Goal: Entertainment & Leisure: Consume media (video, audio)

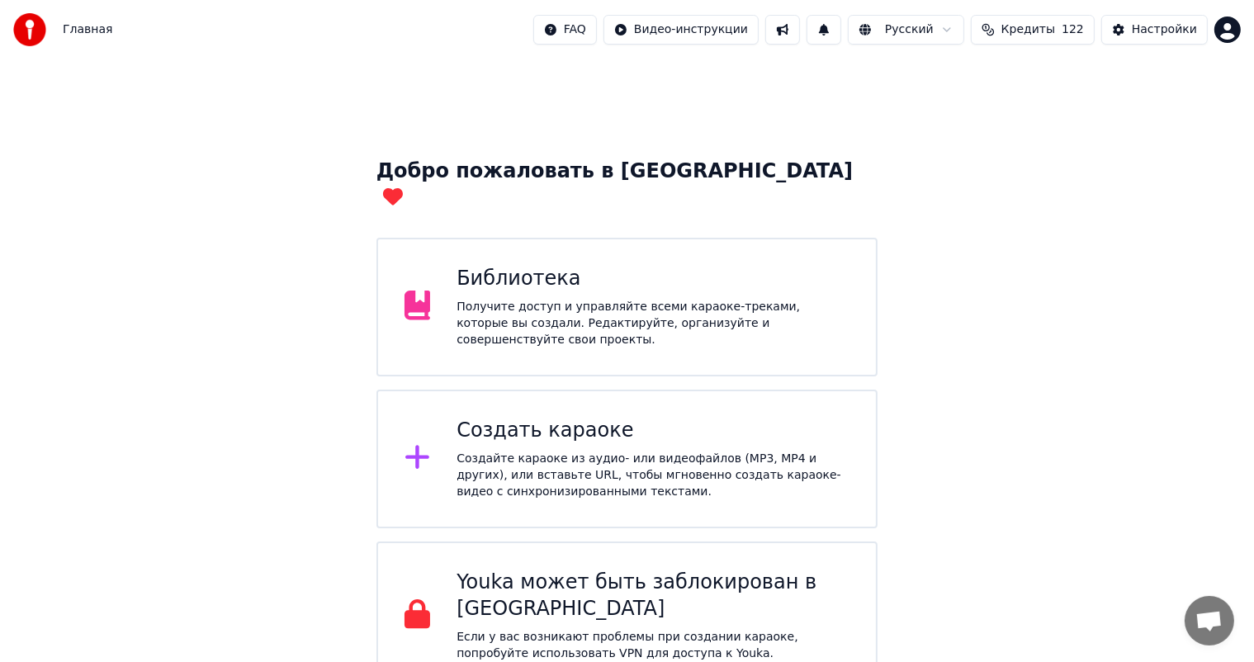
click at [485, 271] on div "Библиотека Получите доступ и управляйте всеми караоке-треками, которые вы созда…" at bounding box center [653, 307] width 393 height 83
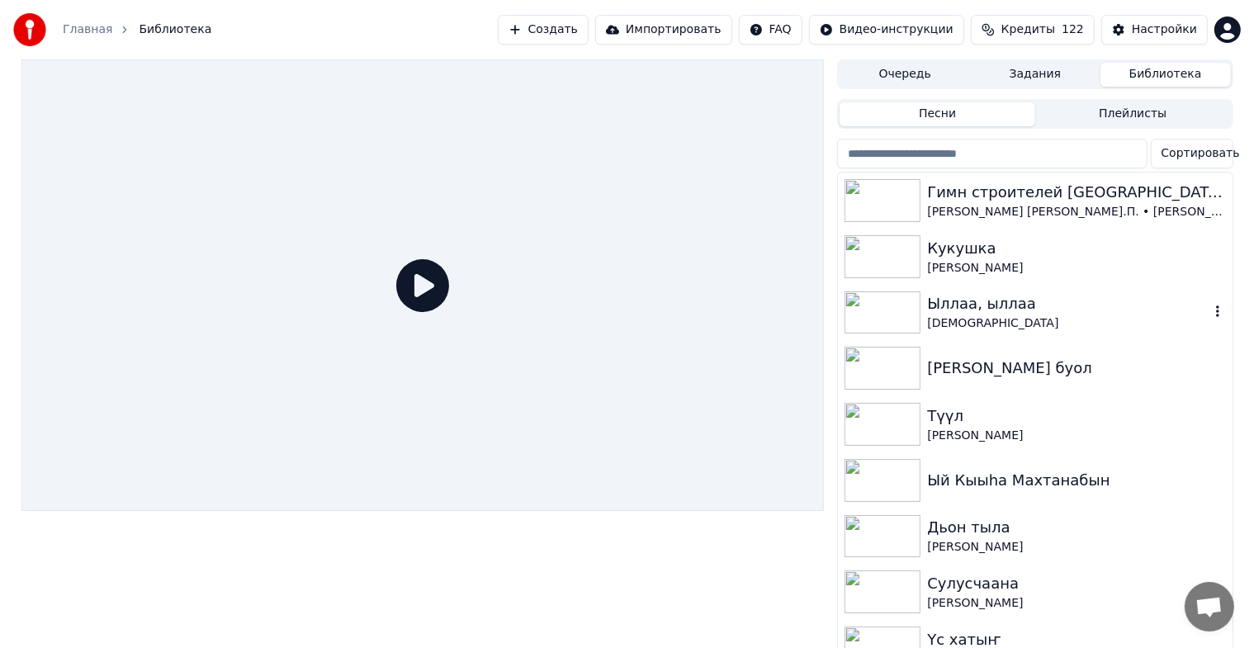
click at [883, 305] on img at bounding box center [883, 312] width 76 height 43
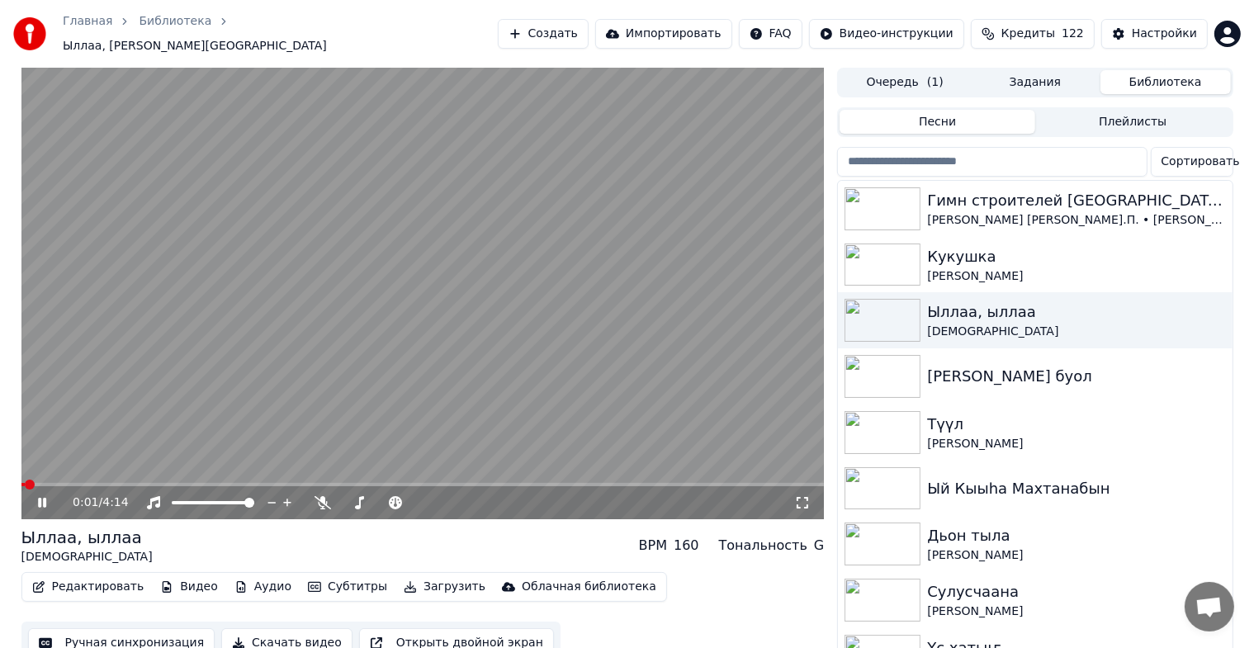
click at [798, 494] on div "0:01 / 4:14" at bounding box center [423, 502] width 790 height 17
click at [800, 496] on icon at bounding box center [802, 502] width 17 height 13
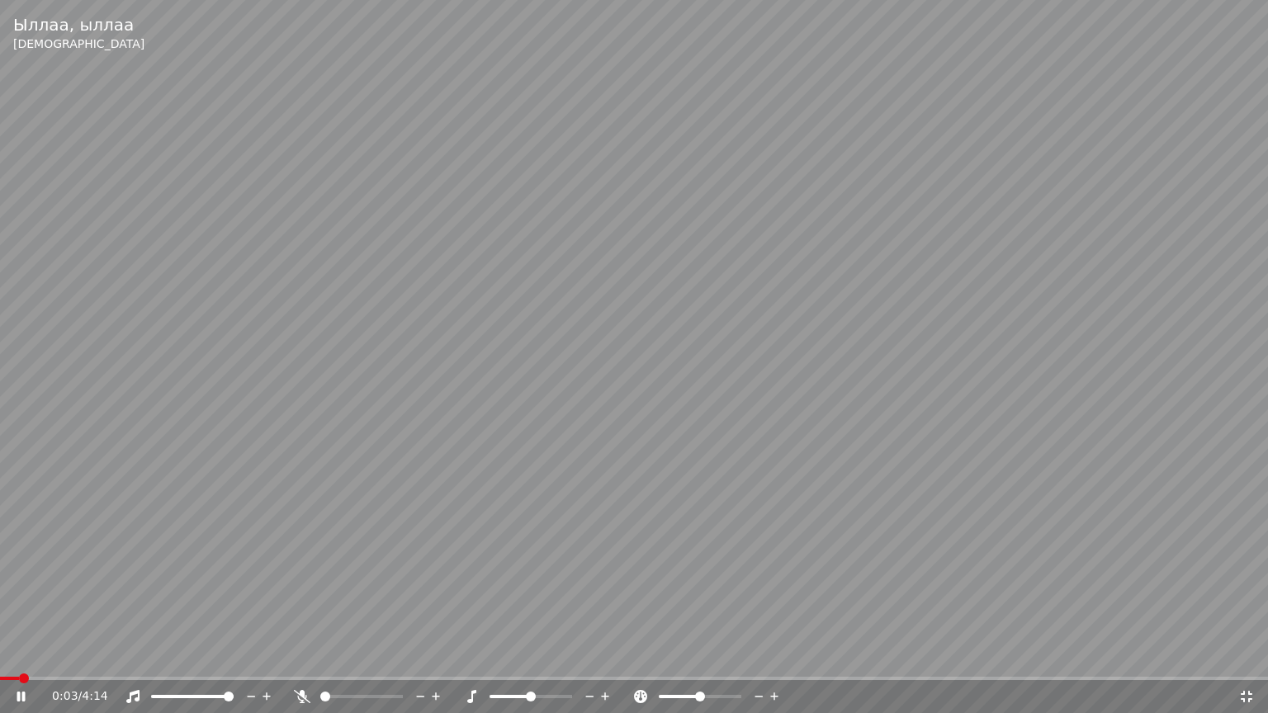
click at [800, 509] on video at bounding box center [634, 356] width 1268 height 713
click at [4, 661] on span at bounding box center [2, 678] width 5 height 3
click at [20, 661] on icon at bounding box center [22, 697] width 10 height 12
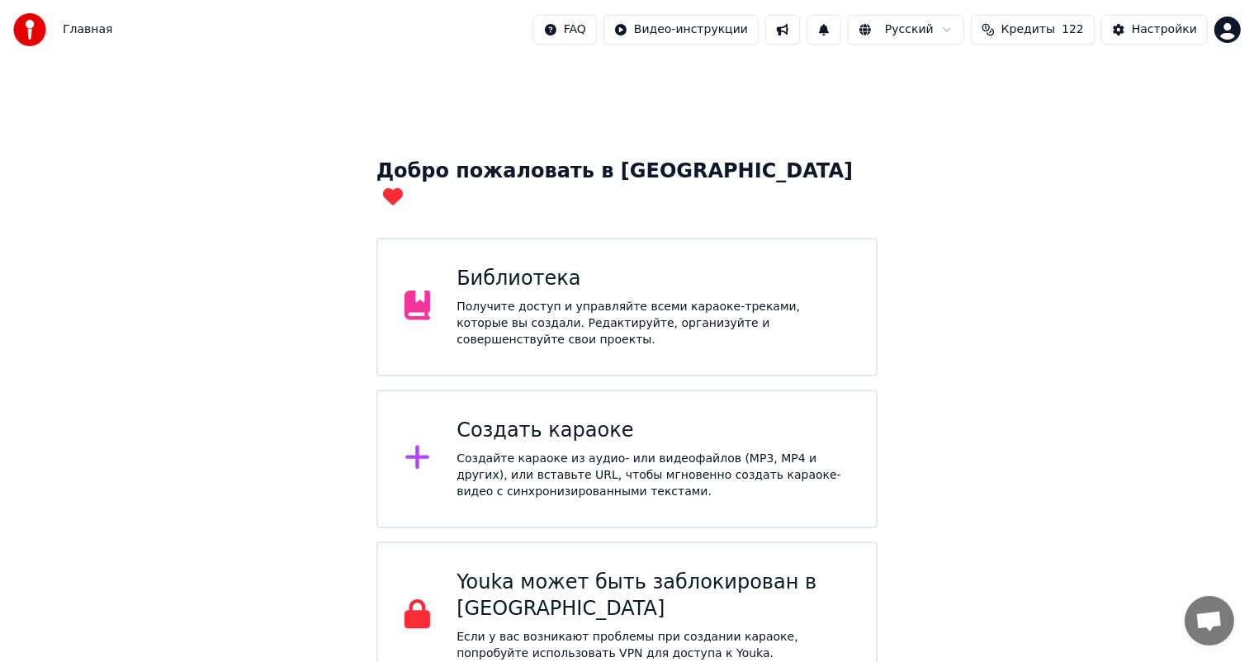
click at [475, 266] on div "Библиотека" at bounding box center [653, 279] width 393 height 26
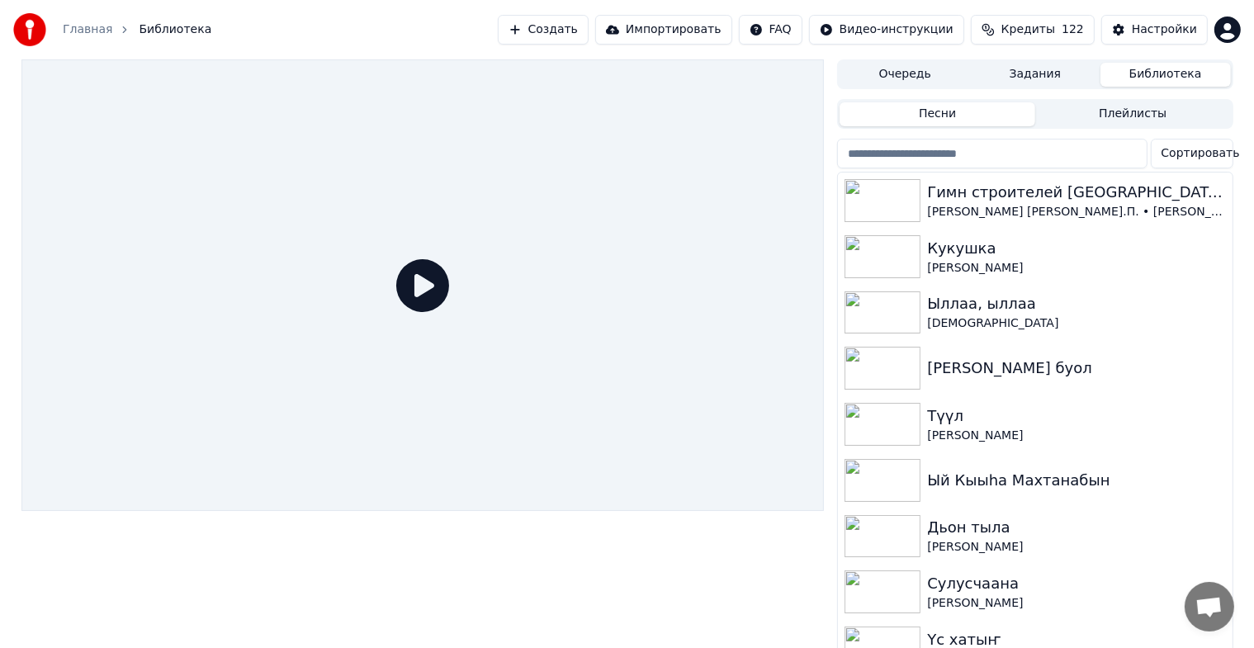
click at [430, 297] on icon at bounding box center [422, 285] width 53 height 53
click at [893, 190] on img at bounding box center [883, 200] width 76 height 43
click at [893, 190] on div "Сортировать Гимн строителей Республики Саха ([GEOGRAPHIC_DATA]) [PERSON_NAME] […" at bounding box center [1034, 398] width 395 height 519
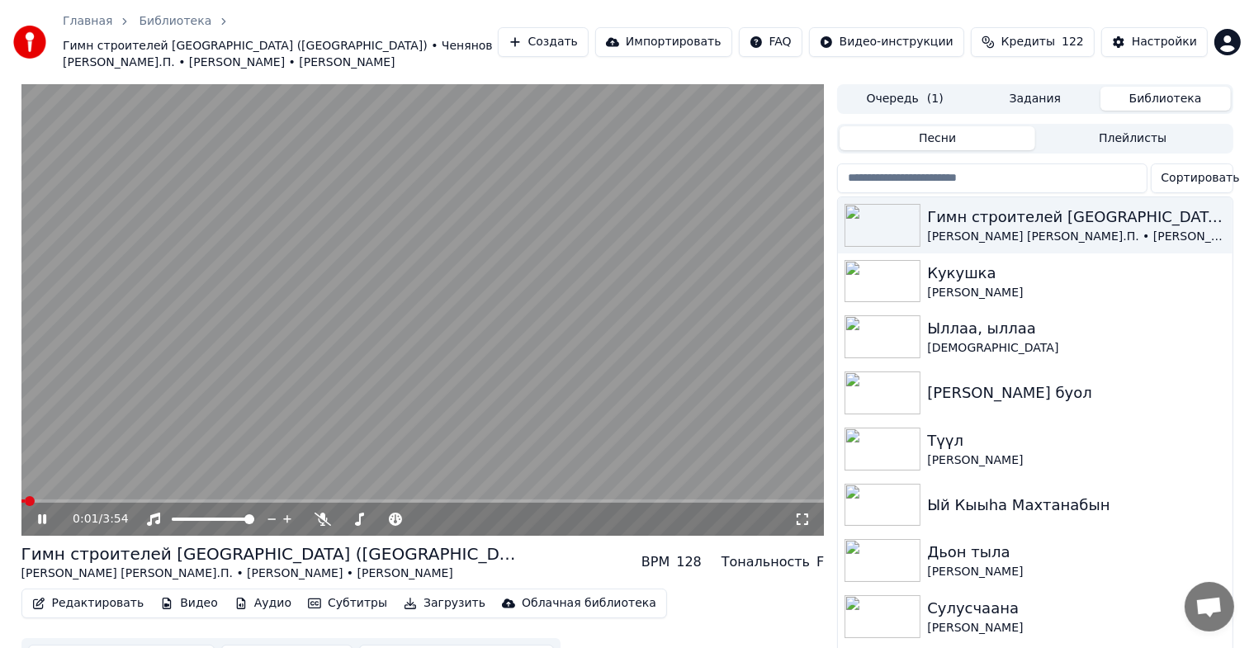
click at [800, 518] on icon at bounding box center [802, 519] width 17 height 13
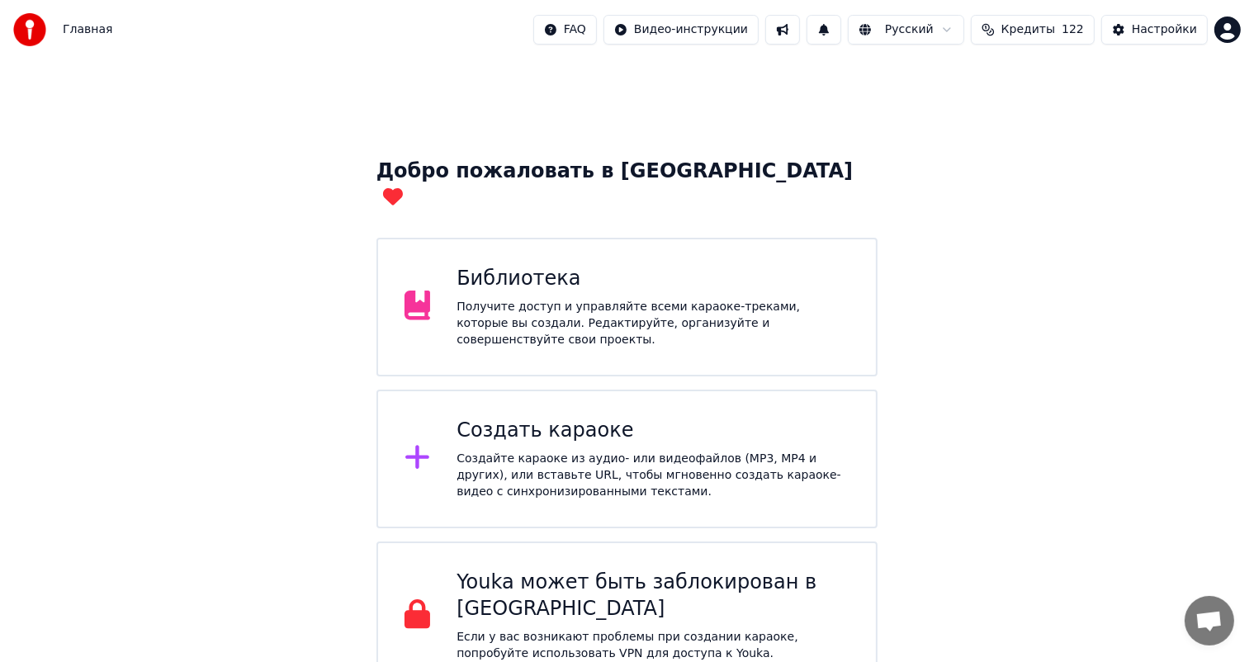
click at [448, 321] on div "Библиотека Получите доступ и управляйте всеми караоке-треками, которые вы созда…" at bounding box center [627, 307] width 502 height 139
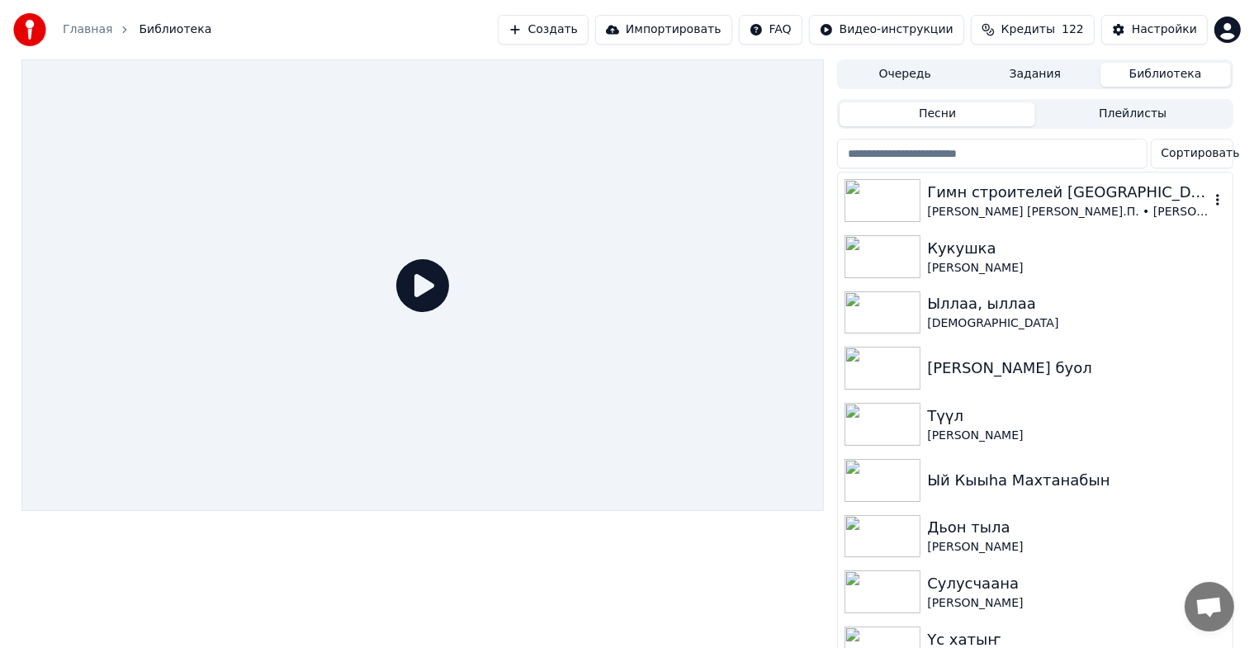
click at [872, 205] on img at bounding box center [883, 200] width 76 height 43
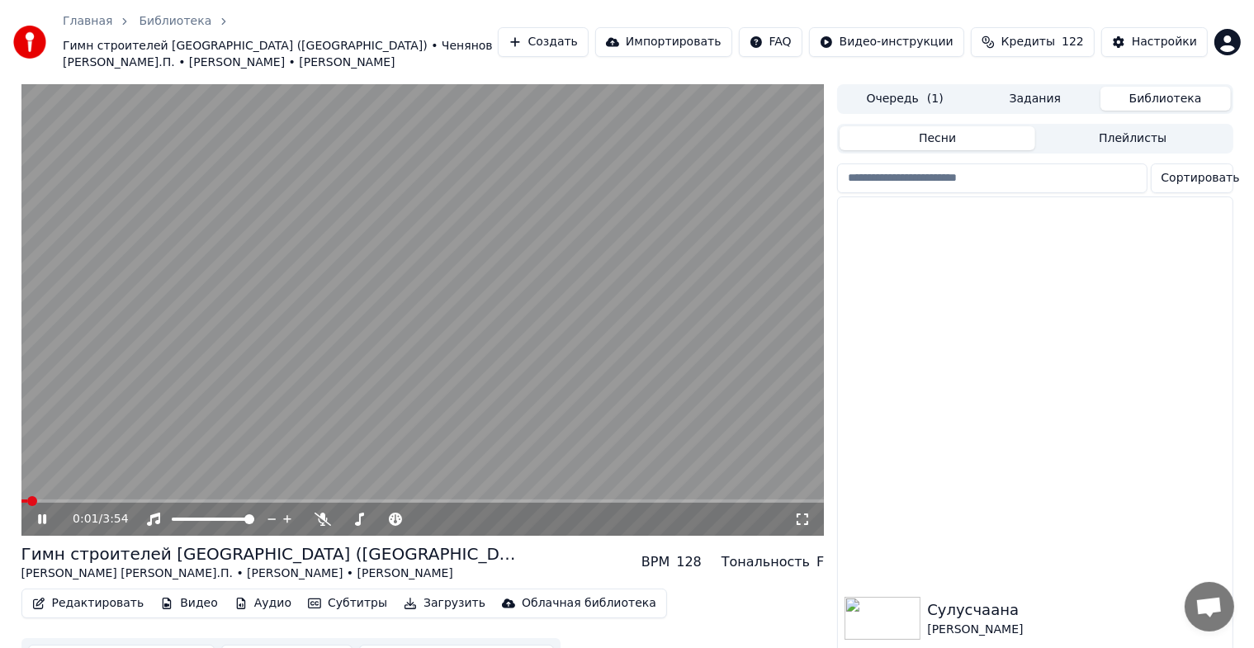
scroll to position [433, 0]
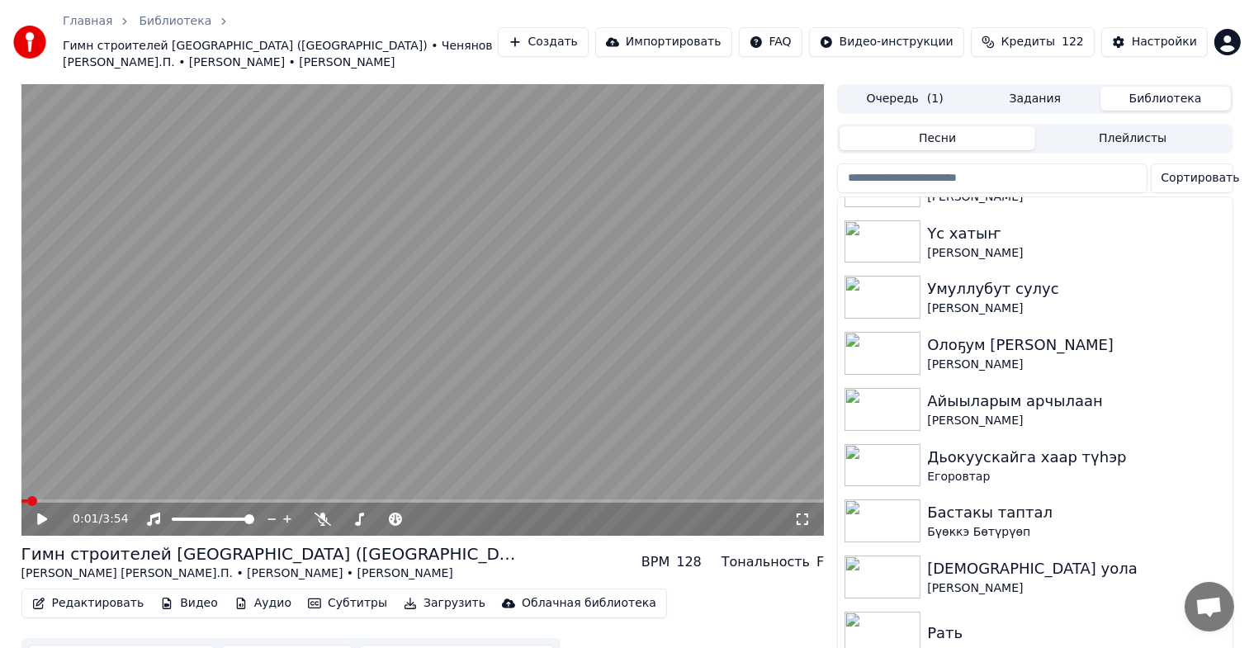
click at [800, 516] on icon at bounding box center [802, 519] width 17 height 13
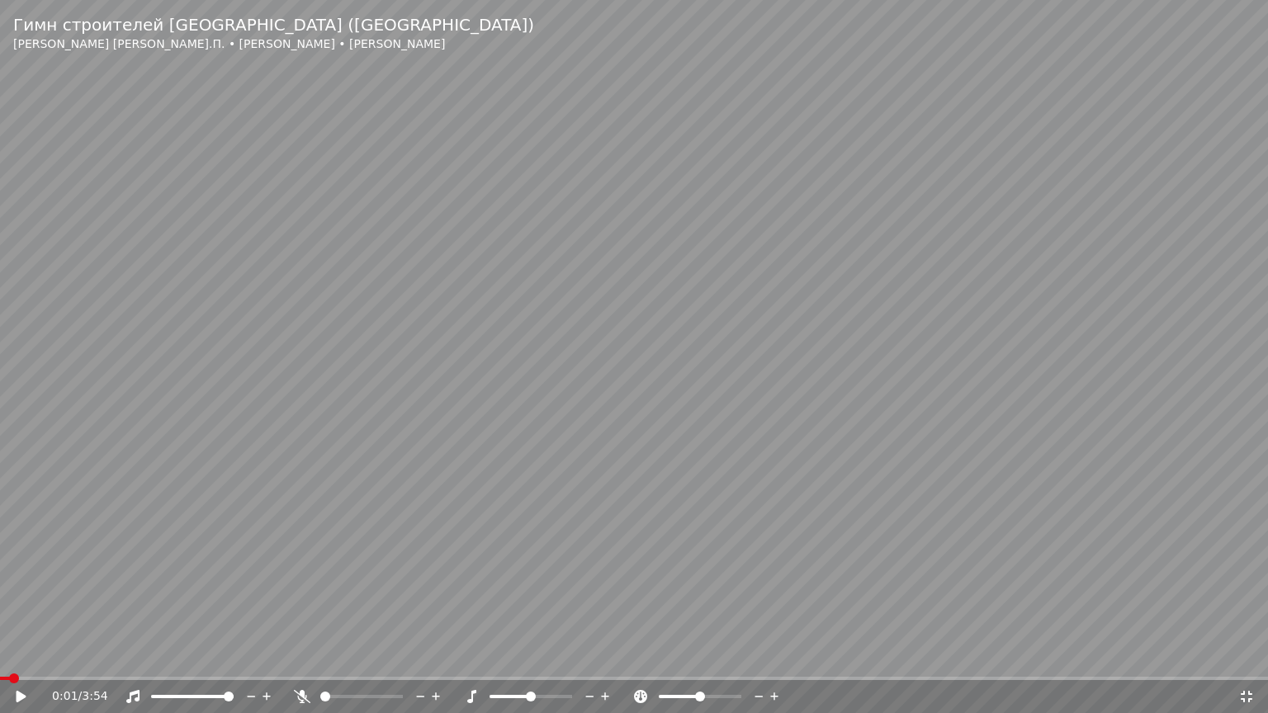
click at [723, 661] on span at bounding box center [634, 678] width 1268 height 3
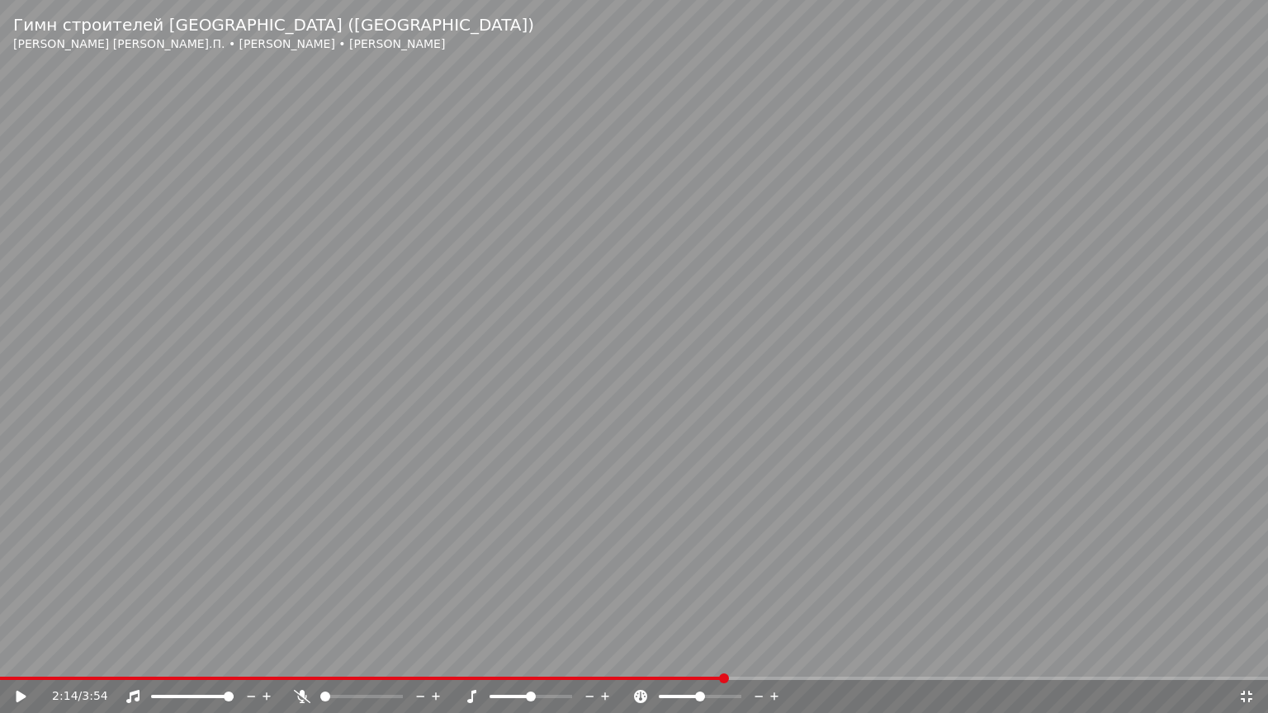
click at [805, 661] on span at bounding box center [634, 678] width 1268 height 3
click at [867, 661] on span at bounding box center [634, 678] width 1268 height 3
